Goal: Information Seeking & Learning: Learn about a topic

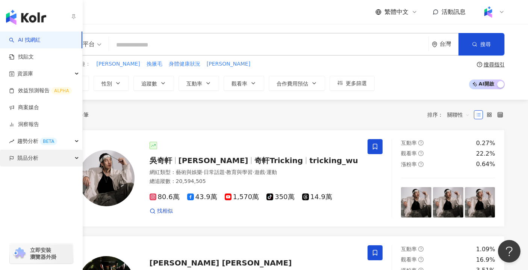
click at [40, 158] on div "競品分析" at bounding box center [41, 158] width 82 height 17
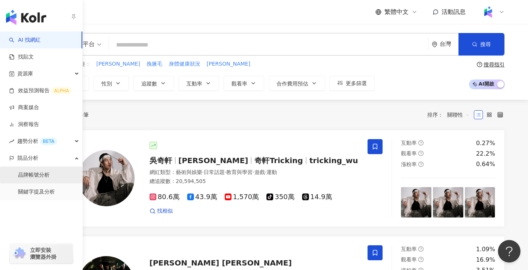
click at [43, 178] on link "品牌帳號分析" at bounding box center [34, 176] width 32 height 8
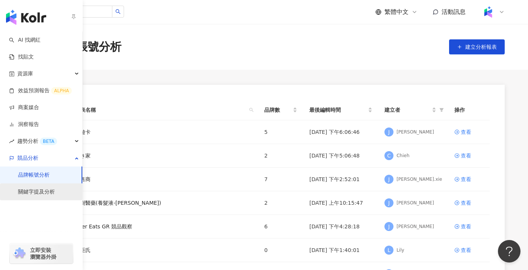
click at [42, 189] on link "關鍵字提及分析" at bounding box center [36, 193] width 37 height 8
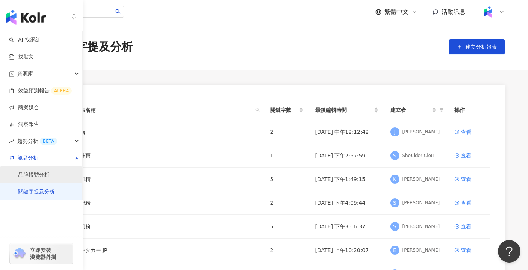
click at [48, 174] on link "品牌帳號分析" at bounding box center [34, 176] width 32 height 8
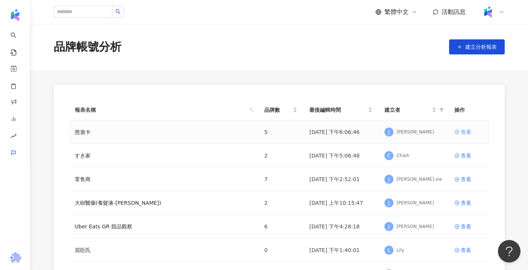
click at [462, 131] on div "查看" at bounding box center [466, 132] width 11 height 8
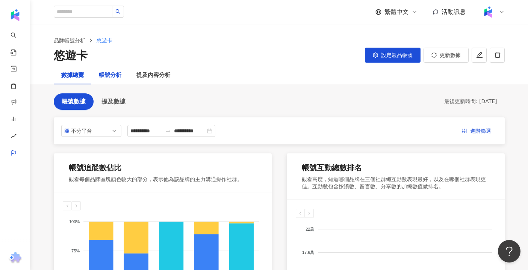
click at [114, 71] on div "帳號分析" at bounding box center [110, 75] width 23 height 9
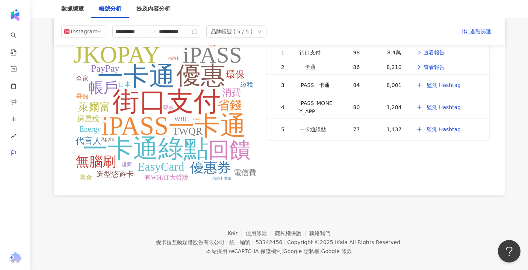
scroll to position [979, 0]
